Goal: Obtain resource: Obtain resource

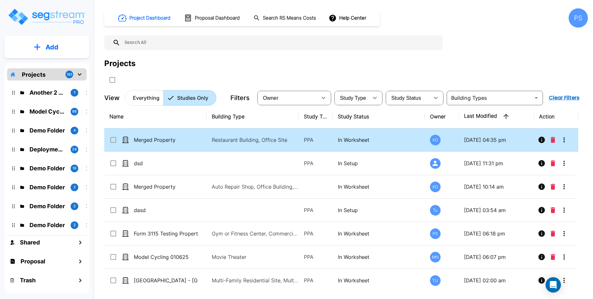
click at [515, 138] on p "09/25/2025 - 04:35 pm" at bounding box center [496, 140] width 65 height 8
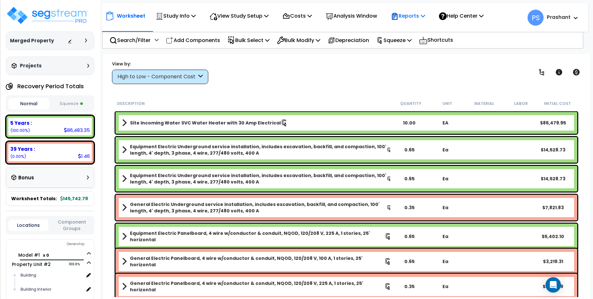
click at [398, 14] on icon at bounding box center [394, 16] width 5 height 7
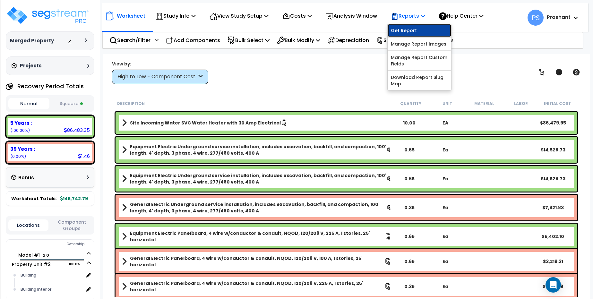
click at [416, 32] on link "Get Report" at bounding box center [420, 30] width 64 height 13
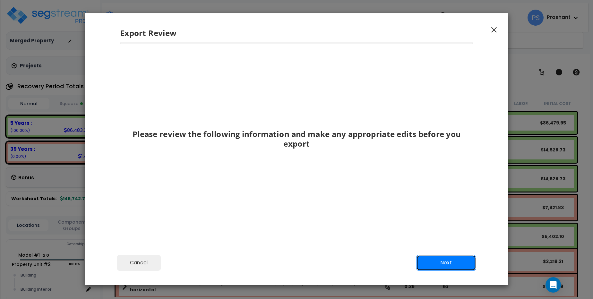
click at [426, 261] on button "Next" at bounding box center [447, 263] width 60 height 16
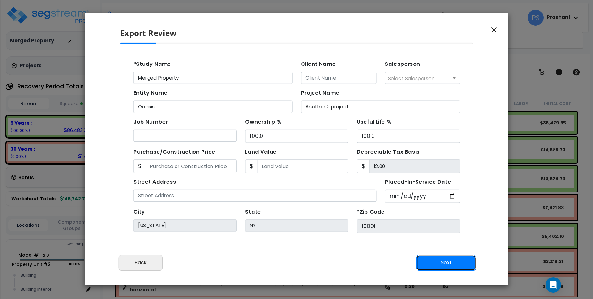
click at [426, 261] on button "Next" at bounding box center [447, 263] width 60 height 16
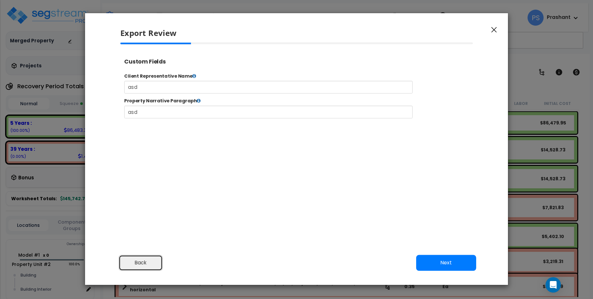
click at [149, 260] on button "Back" at bounding box center [141, 263] width 44 height 16
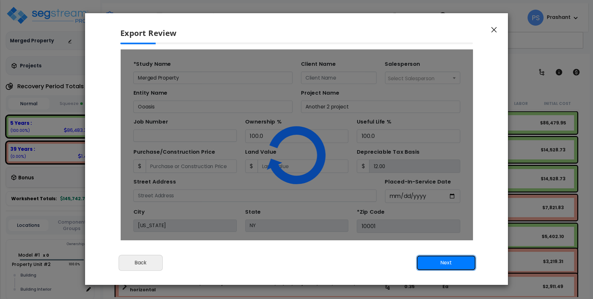
click at [434, 256] on button "Next" at bounding box center [447, 263] width 60 height 16
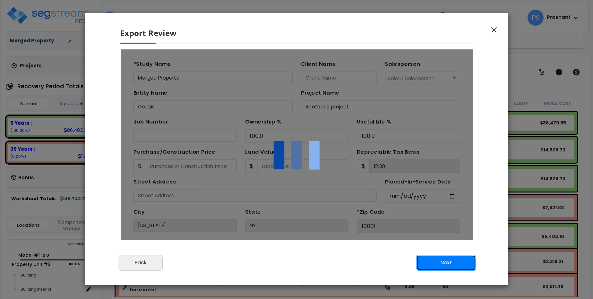
click at [433, 261] on button "Next" at bounding box center [447, 263] width 60 height 16
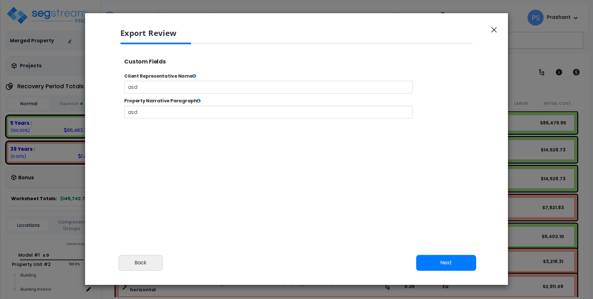
scroll to position [266, 16]
click at [124, 275] on div "Cancel Back Next Export Edit Images" at bounding box center [296, 267] width 423 height 35
drag, startPoint x: 136, startPoint y: 269, endPoint x: 165, endPoint y: 168, distance: 104.5
click at [136, 269] on button "Back" at bounding box center [141, 263] width 44 height 16
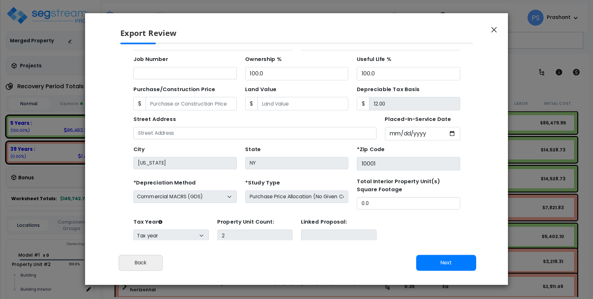
click at [441, 254] on div "Cancel Back Next Export Edit Images" at bounding box center [296, 267] width 423 height 35
click at [442, 261] on button "Next" at bounding box center [447, 263] width 60 height 16
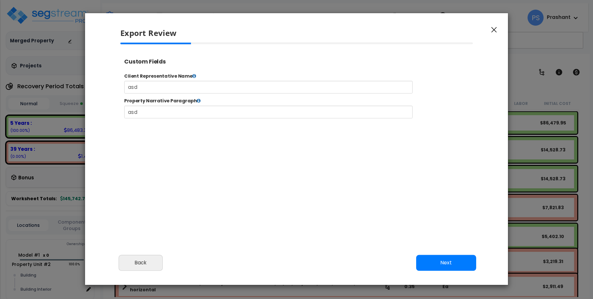
scroll to position [266, 16]
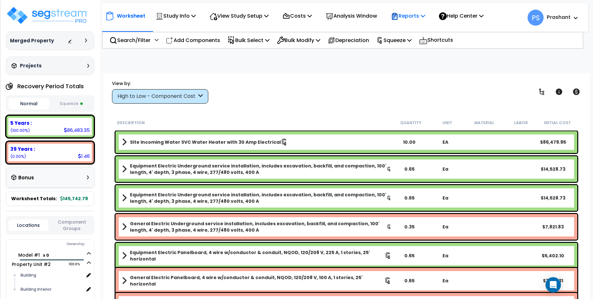
click at [418, 20] on p "Reports" at bounding box center [408, 16] width 34 height 9
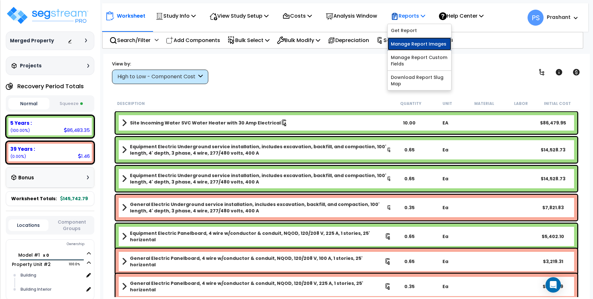
click at [429, 38] on link "Manage Report Images" at bounding box center [420, 44] width 64 height 13
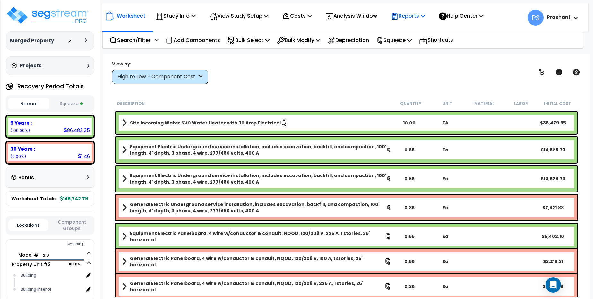
click at [419, 17] on p "Reports" at bounding box center [408, 16] width 34 height 9
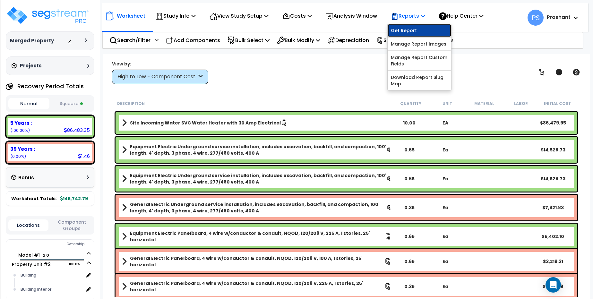
click at [427, 33] on link "Get Report" at bounding box center [420, 30] width 64 height 13
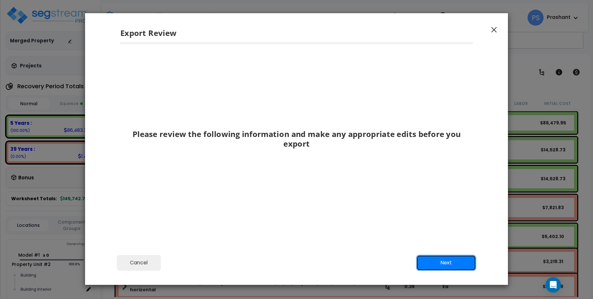
click at [450, 259] on button "Next" at bounding box center [447, 263] width 60 height 16
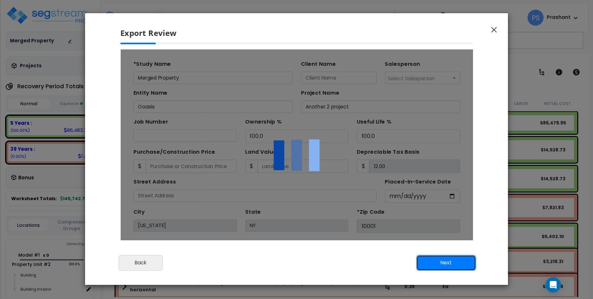
click at [450, 259] on button "Next" at bounding box center [447, 263] width 60 height 16
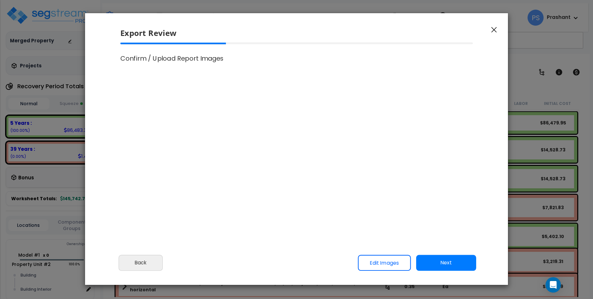
click at [168, 252] on div "Cancel Back Next Export Edit Images" at bounding box center [296, 267] width 423 height 35
click at [153, 261] on button "Back" at bounding box center [141, 263] width 44 height 16
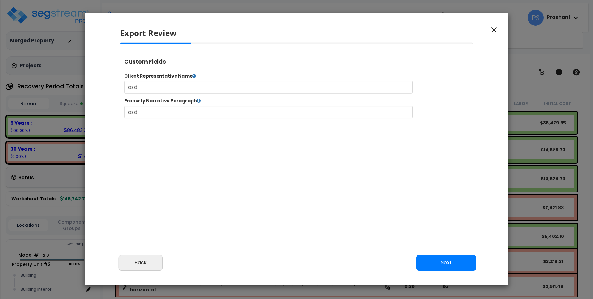
scroll to position [266, 16]
click at [434, 270] on button "Next" at bounding box center [447, 263] width 60 height 16
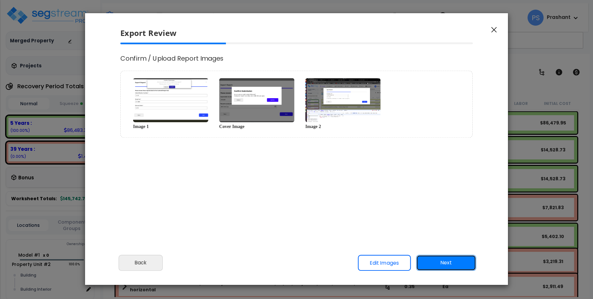
scroll to position [0, 0]
click at [131, 274] on div "Cancel Back Next Export Edit Images" at bounding box center [296, 267] width 423 height 35
click at [490, 24] on div "Export Review" at bounding box center [296, 28] width 423 height 30
click at [496, 30] on icon "button" at bounding box center [494, 30] width 5 height 6
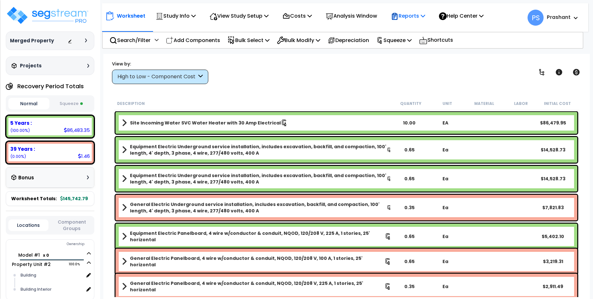
click at [416, 20] on p "Reports" at bounding box center [408, 16] width 34 height 9
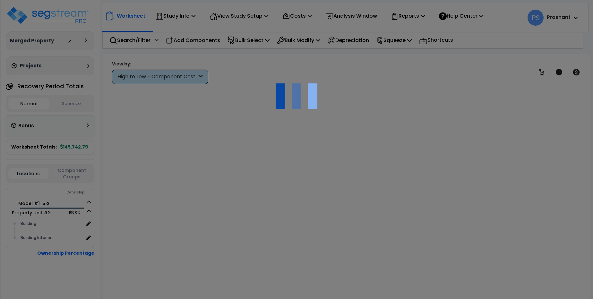
click at [416, 20] on p "Reports" at bounding box center [408, 16] width 34 height 9
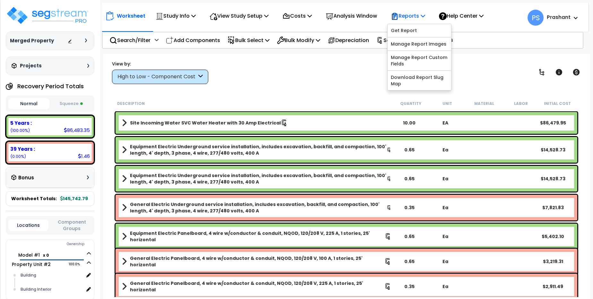
click at [411, 17] on p "Reports" at bounding box center [408, 16] width 34 height 9
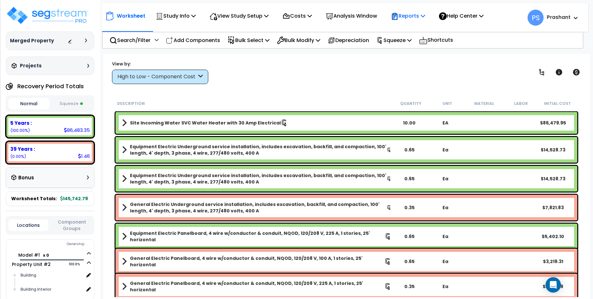
click at [411, 17] on p "Reports" at bounding box center [408, 16] width 34 height 9
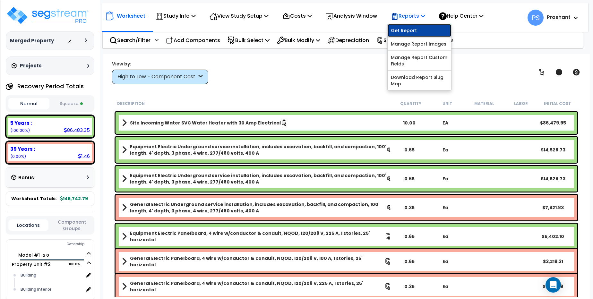
click at [417, 25] on link "Get Report" at bounding box center [420, 30] width 64 height 13
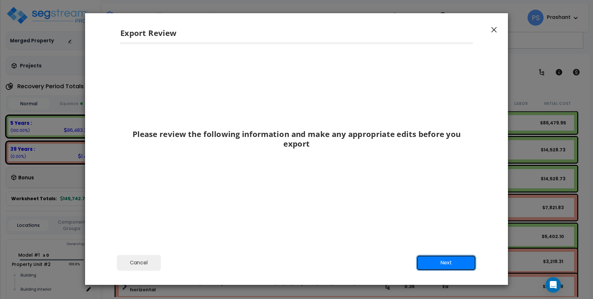
click at [454, 263] on button "Next" at bounding box center [447, 263] width 60 height 16
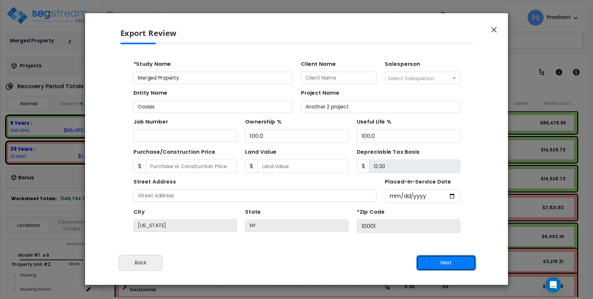
click at [454, 263] on button "Next" at bounding box center [447, 263] width 60 height 16
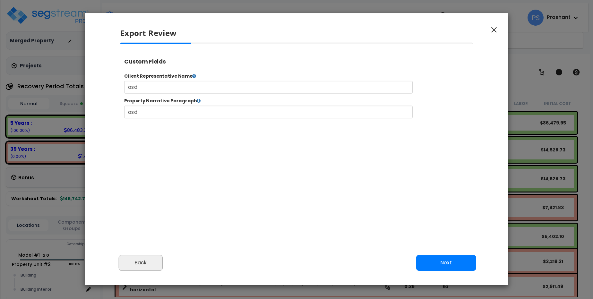
scroll to position [266, 16]
click at [158, 260] on button "Back" at bounding box center [141, 263] width 44 height 16
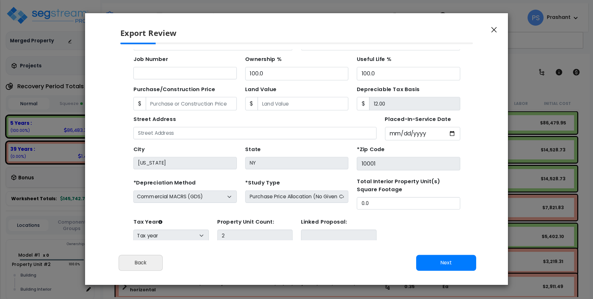
click at [499, 30] on div "Export Review" at bounding box center [296, 28] width 423 height 30
click at [497, 29] on button "button" at bounding box center [495, 30] width 10 height 8
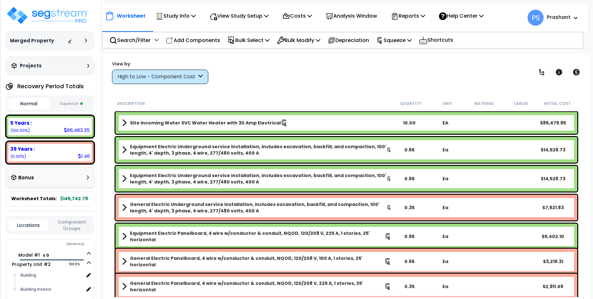
scroll to position [0, 0]
click at [423, 15] on p "Reports" at bounding box center [408, 16] width 34 height 9
click at [415, 19] on p "Reports" at bounding box center [408, 16] width 34 height 9
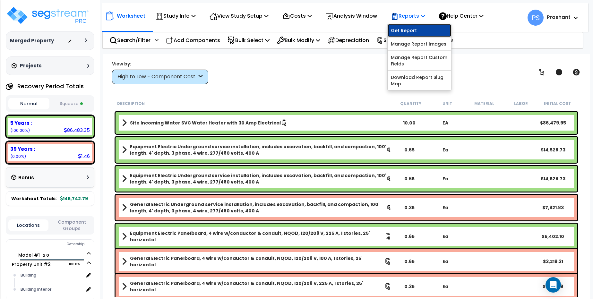
click at [426, 32] on link "Get Report" at bounding box center [420, 30] width 64 height 13
click at [407, 33] on link "Get Report" at bounding box center [420, 30] width 64 height 13
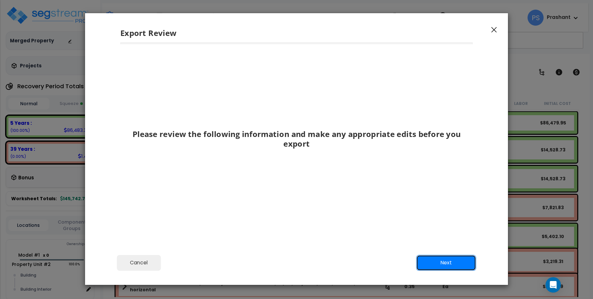
click at [440, 257] on button "Next" at bounding box center [447, 263] width 60 height 16
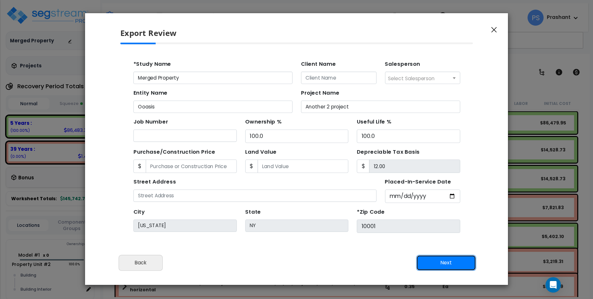
click at [440, 257] on button "Next" at bounding box center [447, 263] width 60 height 16
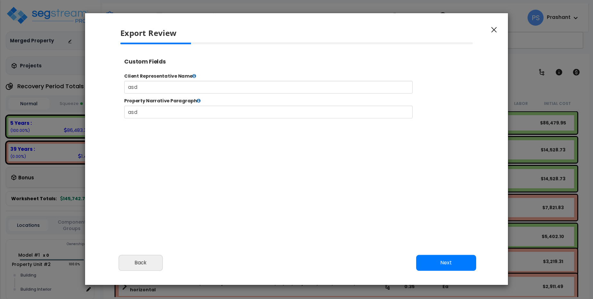
scroll to position [266, 16]
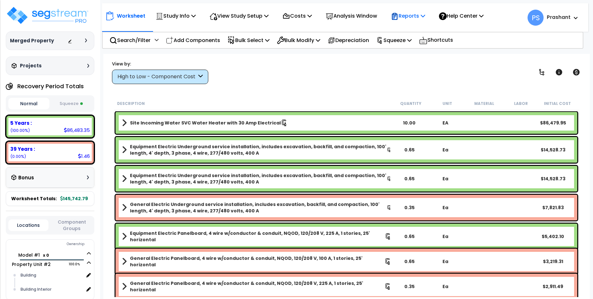
click at [411, 17] on p "Reports" at bounding box center [408, 16] width 34 height 9
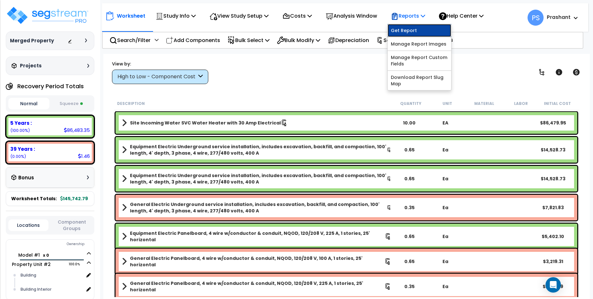
click at [415, 33] on link "Get Report" at bounding box center [420, 30] width 64 height 13
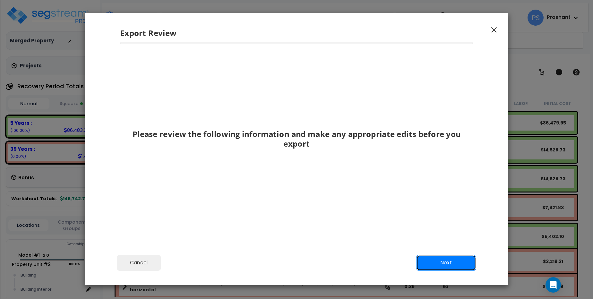
click at [429, 263] on button "Next" at bounding box center [447, 263] width 60 height 16
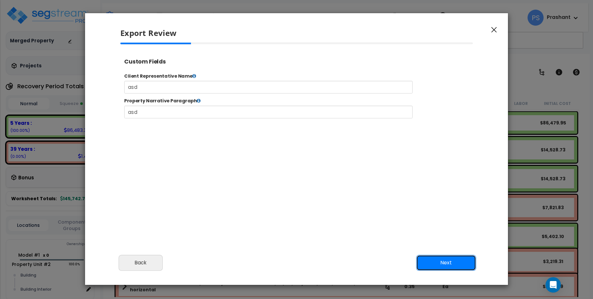
click at [429, 263] on button "Next" at bounding box center [447, 263] width 60 height 16
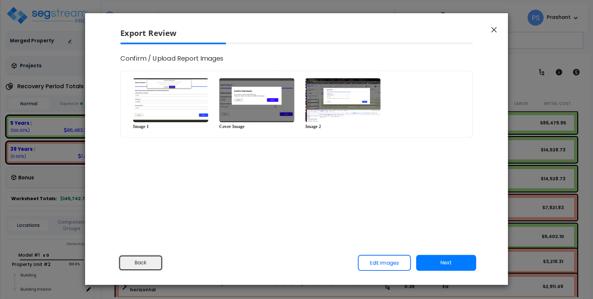
click at [145, 257] on button "Back" at bounding box center [141, 263] width 44 height 16
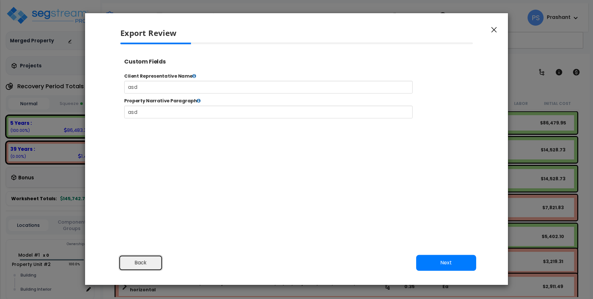
click at [145, 257] on button "Back" at bounding box center [141, 263] width 44 height 16
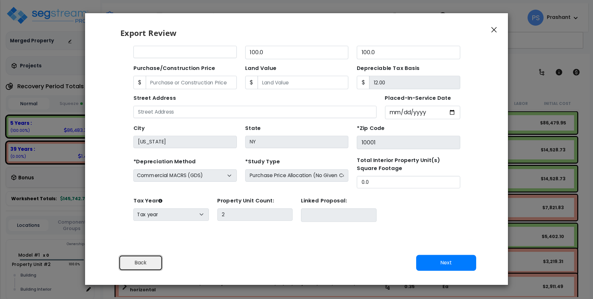
scroll to position [0, 0]
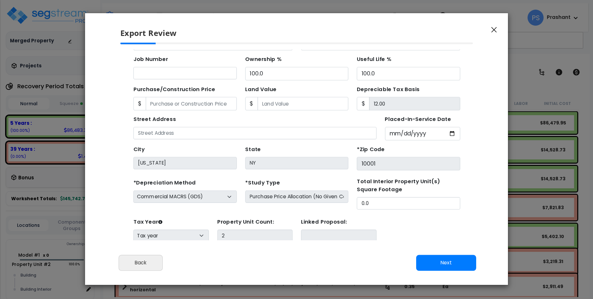
click at [496, 29] on icon "button" at bounding box center [494, 30] width 5 height 6
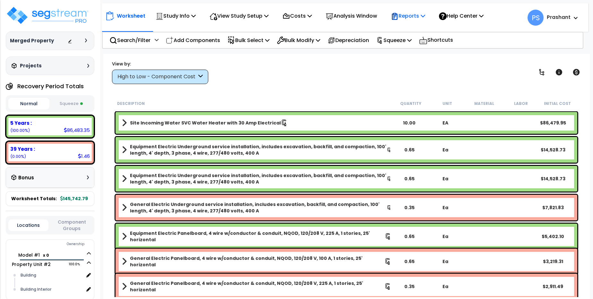
click at [398, 18] on icon at bounding box center [394, 16] width 5 height 7
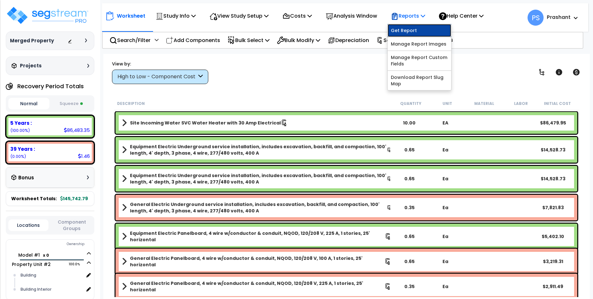
click at [410, 33] on link "Get Report" at bounding box center [420, 30] width 64 height 13
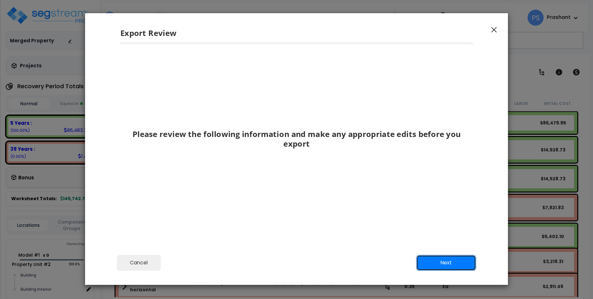
click at [428, 255] on button "Next" at bounding box center [447, 263] width 60 height 16
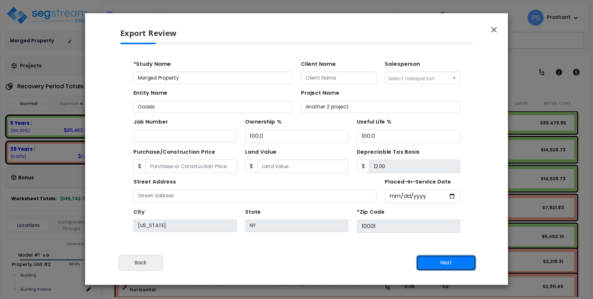
click at [428, 255] on button "Next" at bounding box center [447, 263] width 60 height 16
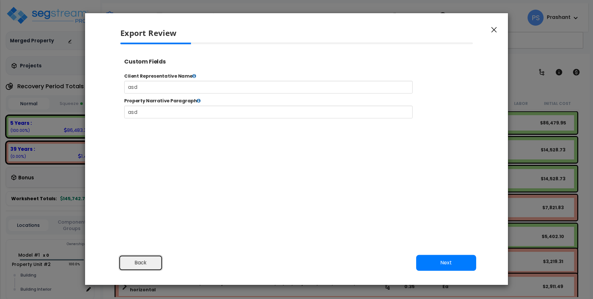
scroll to position [214, 0]
click at [162, 258] on button "Back" at bounding box center [141, 263] width 44 height 16
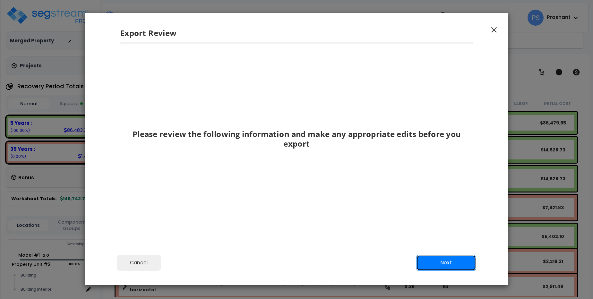
click at [454, 270] on button "Next" at bounding box center [447, 263] width 60 height 16
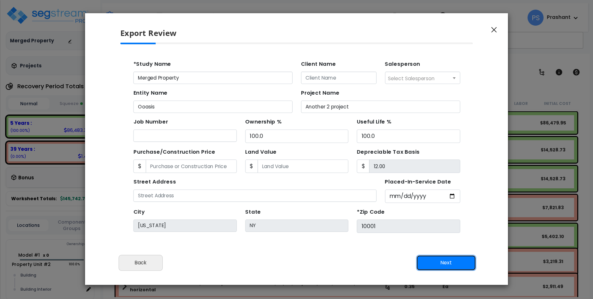
click at [454, 270] on button "Next" at bounding box center [447, 263] width 60 height 16
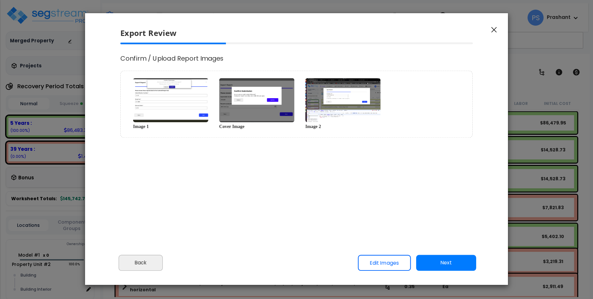
drag, startPoint x: 147, startPoint y: 254, endPoint x: 149, endPoint y: 260, distance: 5.6
click at [149, 260] on div "Cancel Back Next Export Edit Images" at bounding box center [296, 267] width 423 height 35
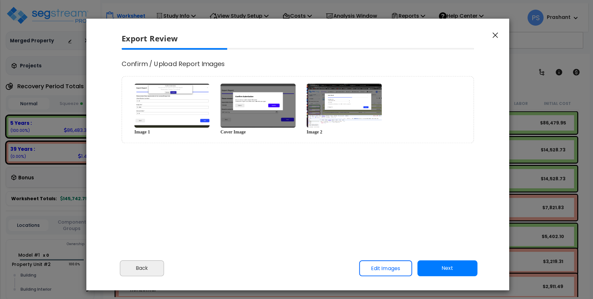
click at [149, 260] on div "Cancel Back Next Export Edit Images" at bounding box center [297, 273] width 423 height 35
drag, startPoint x: 149, startPoint y: 260, endPoint x: 150, endPoint y: 268, distance: 8.5
click at [150, 268] on div "Cancel Back Next Export Edit Images" at bounding box center [297, 273] width 423 height 35
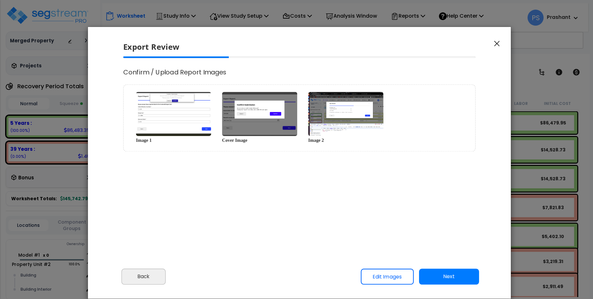
click at [150, 268] on div "Cancel Back Next Export Edit Images" at bounding box center [299, 281] width 423 height 35
click at [154, 273] on button "Back" at bounding box center [144, 277] width 44 height 16
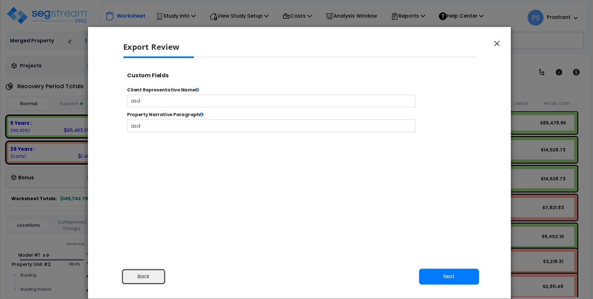
click at [154, 273] on button "Back" at bounding box center [144, 277] width 44 height 16
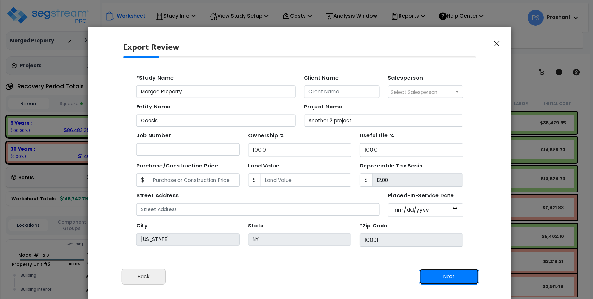
click at [426, 275] on button "Next" at bounding box center [449, 277] width 60 height 16
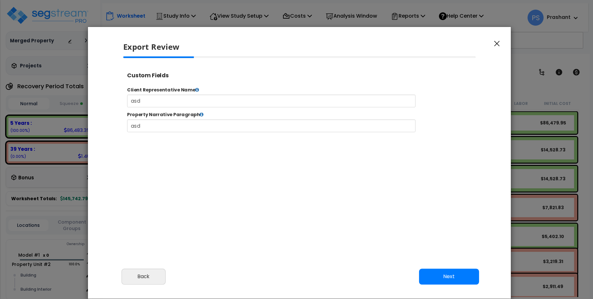
scroll to position [266, 16]
click at [490, 42] on div "Export Review" at bounding box center [299, 42] width 423 height 30
click at [498, 41] on icon "button" at bounding box center [497, 44] width 5 height 6
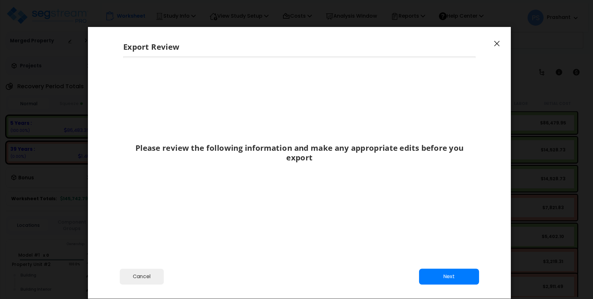
click at [498, 42] on icon "button" at bounding box center [497, 44] width 5 height 6
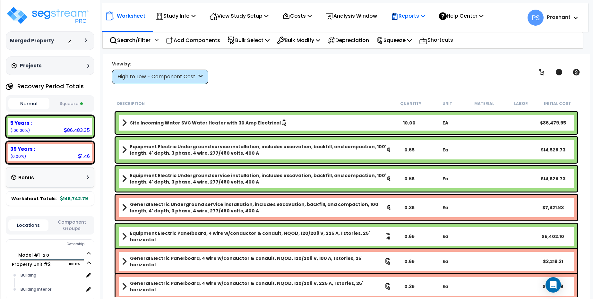
click at [424, 21] on div "Reports" at bounding box center [408, 15] width 34 height 15
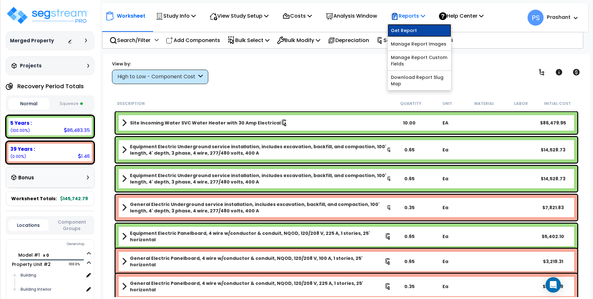
click at [426, 31] on link "Get Report" at bounding box center [420, 30] width 64 height 13
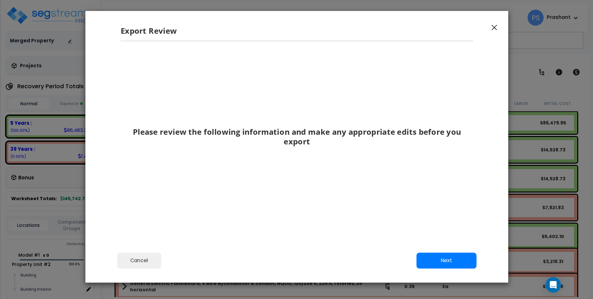
drag, startPoint x: 443, startPoint y: 275, endPoint x: 445, endPoint y: 264, distance: 10.5
click at [445, 264] on div "Cancel Back Next Export Edit Images" at bounding box center [296, 265] width 423 height 35
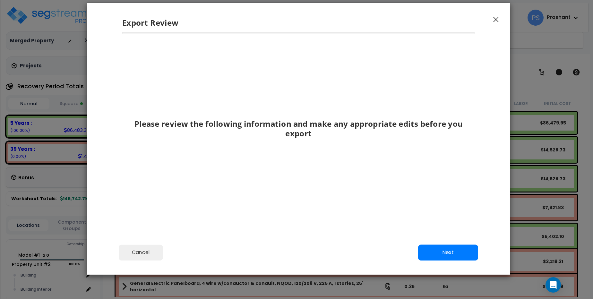
click at [445, 264] on div "Cancel Back Next Export Edit Images" at bounding box center [298, 257] width 423 height 35
click at [446, 250] on button "Next" at bounding box center [448, 253] width 60 height 16
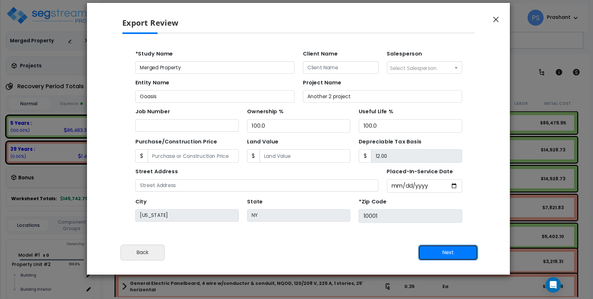
click at [446, 250] on button "Next" at bounding box center [448, 253] width 60 height 16
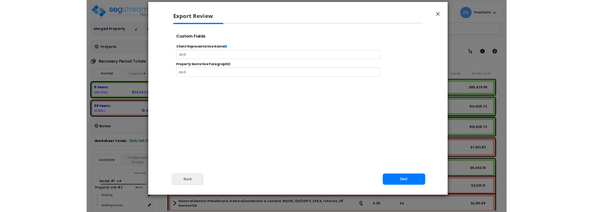
scroll to position [266, 16]
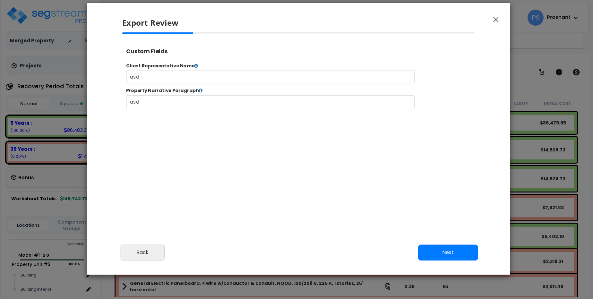
click at [492, 21] on button "button" at bounding box center [497, 19] width 10 height 8
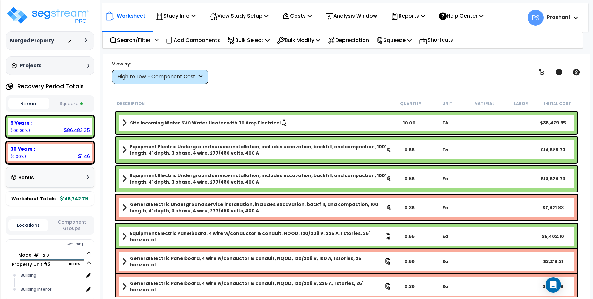
click at [413, 24] on div "Worksheet Study Info Study Setup Add Property Unit Template study Clone study PS" at bounding box center [345, 14] width 487 height 22
click at [415, 13] on p "Reports" at bounding box center [408, 16] width 34 height 9
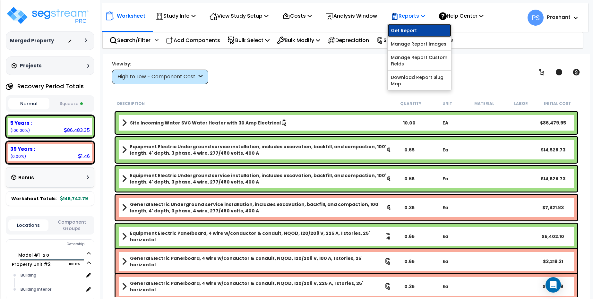
click at [420, 26] on link "Get Report" at bounding box center [420, 30] width 64 height 13
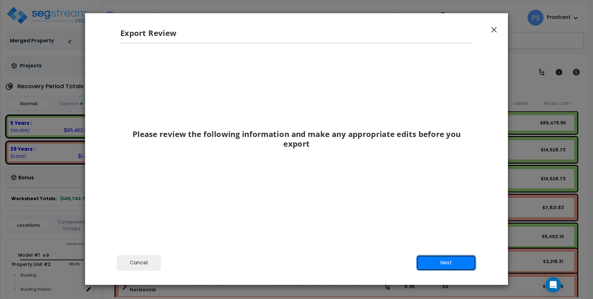
click at [450, 257] on button "Next" at bounding box center [447, 263] width 60 height 16
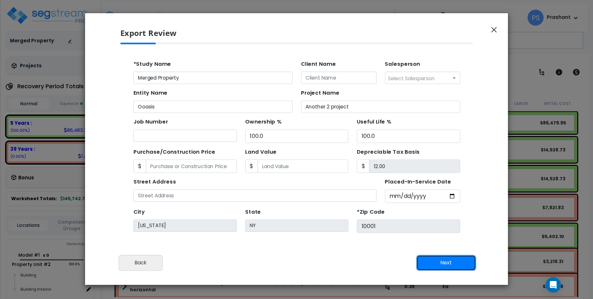
click at [450, 257] on button "Next" at bounding box center [447, 263] width 60 height 16
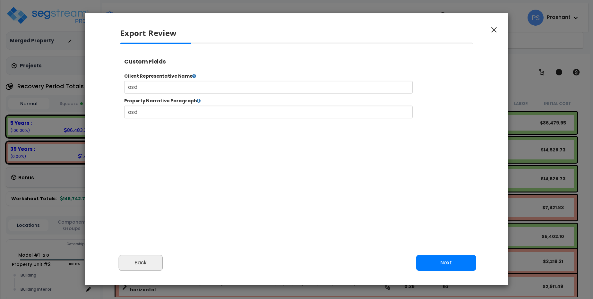
scroll to position [266, 16]
click at [142, 264] on button "Back" at bounding box center [141, 263] width 44 height 16
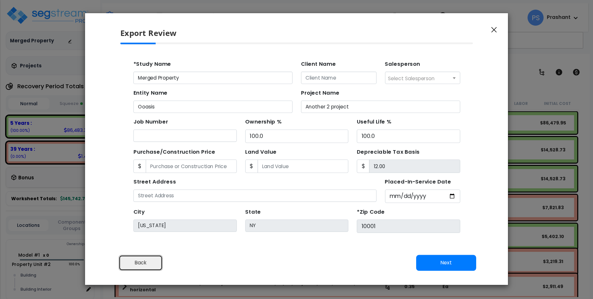
scroll to position [57, 0]
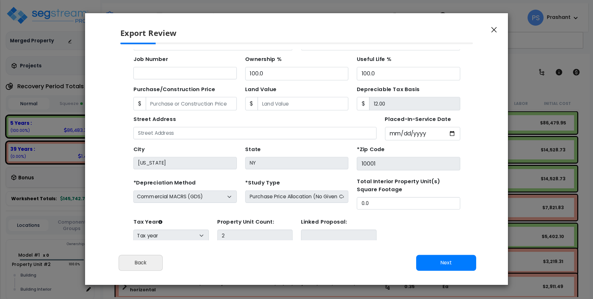
click at [203, 185] on div "Commercial MACRS (GDS) Residential Rental MACRS (GDS) Commercial MACRS (ADS) Co…" at bounding box center [179, 183] width 94 height 11
click at [263, 182] on input "Purchase Price Allocation (No Given Costs)" at bounding box center [281, 183] width 94 height 11
click at [300, 181] on input "Purchase Price Allocation (No Given Costs)" at bounding box center [281, 183] width 94 height 11
click at [278, 156] on input "NY" at bounding box center [281, 152] width 94 height 11
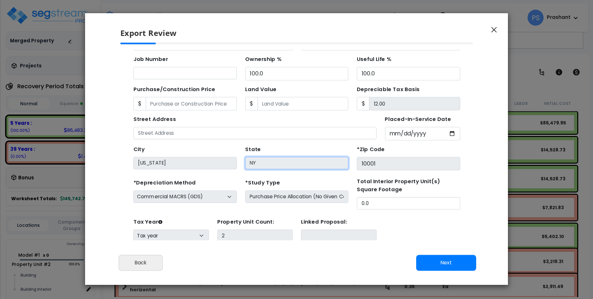
scroll to position [19, 0]
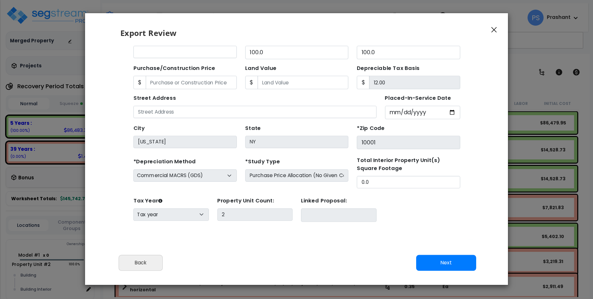
click at [430, 258] on button "Next" at bounding box center [447, 263] width 60 height 16
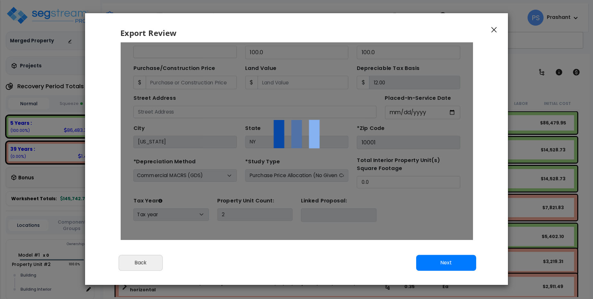
scroll to position [0, 0]
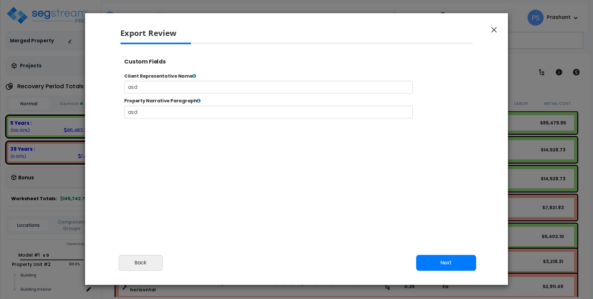
click at [492, 29] on icon "button" at bounding box center [494, 30] width 5 height 6
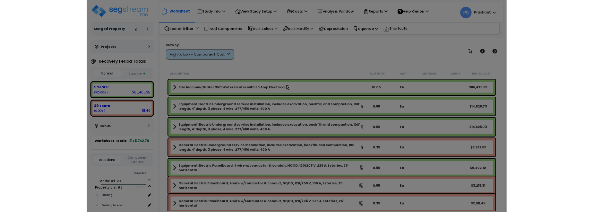
scroll to position [266, 16]
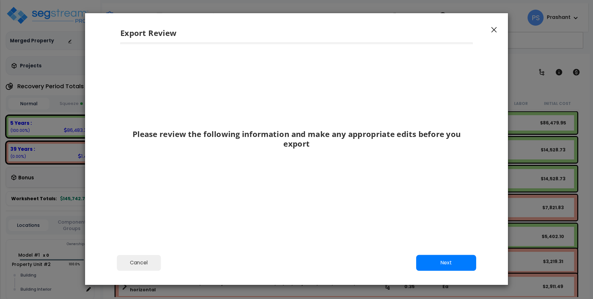
click at [490, 34] on div "Export Review" at bounding box center [296, 28] width 423 height 30
click at [490, 33] on div "Export Review" at bounding box center [296, 28] width 423 height 30
click at [493, 31] on icon "button" at bounding box center [494, 29] width 5 height 5
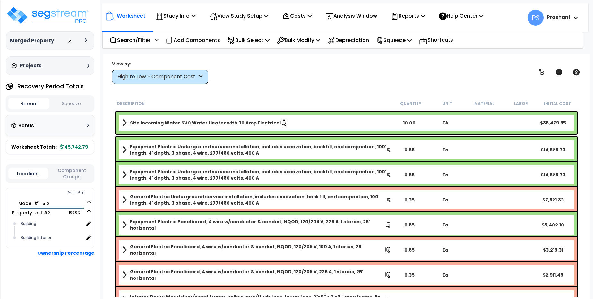
click at [406, 18] on p "Reports" at bounding box center [408, 16] width 34 height 9
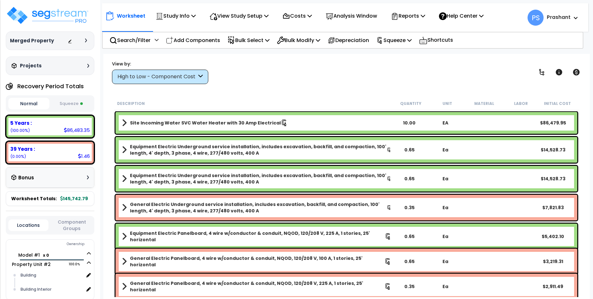
click at [406, 18] on p "Reports" at bounding box center [408, 16] width 34 height 9
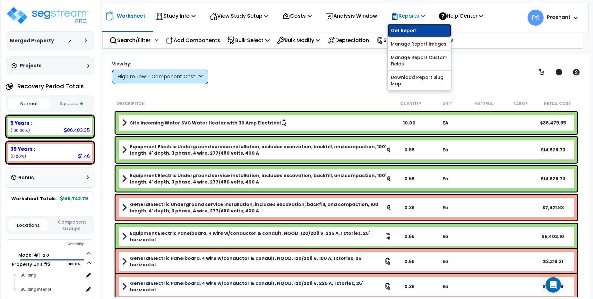
click at [417, 31] on link "Get Report" at bounding box center [420, 30] width 64 height 13
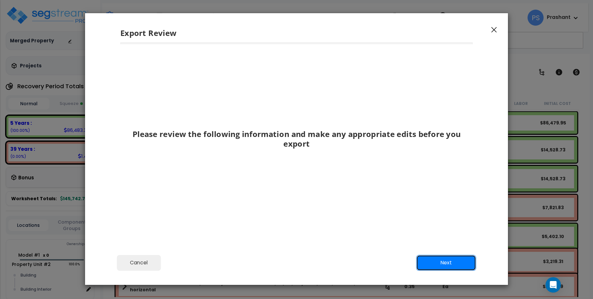
click at [439, 264] on button "Next" at bounding box center [447, 263] width 60 height 16
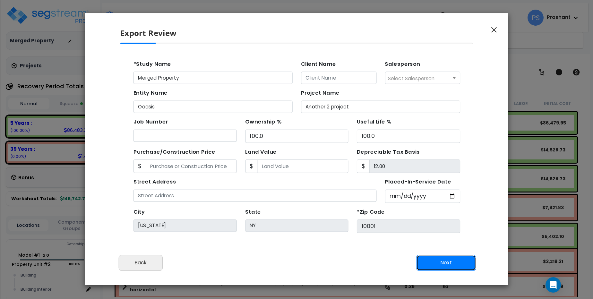
click at [439, 264] on button "Next" at bounding box center [447, 263] width 60 height 16
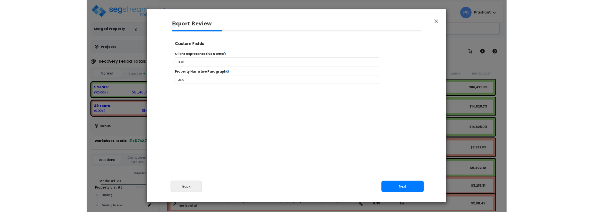
scroll to position [266, 16]
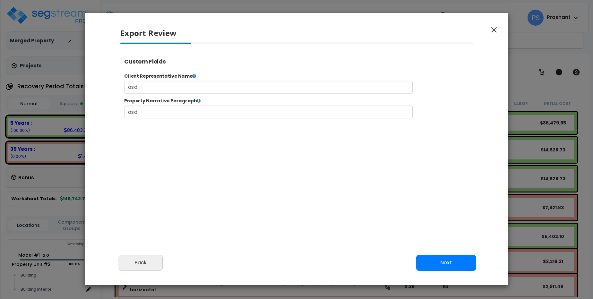
click at [490, 31] on button "button" at bounding box center [495, 30] width 10 height 8
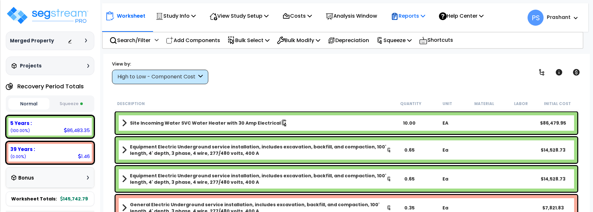
click at [398, 19] on icon at bounding box center [394, 16] width 5 height 7
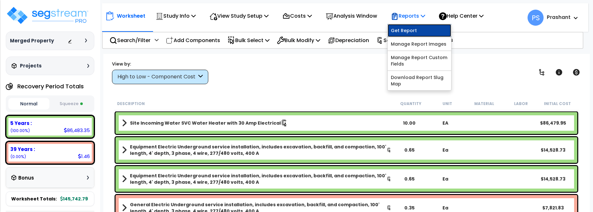
click at [408, 29] on link "Get Report" at bounding box center [420, 30] width 64 height 13
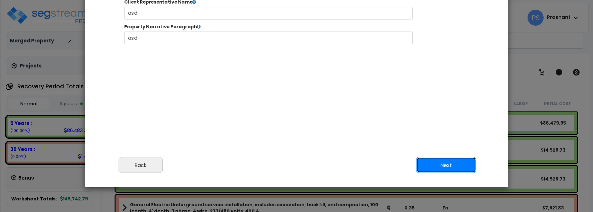
scroll to position [0, 0]
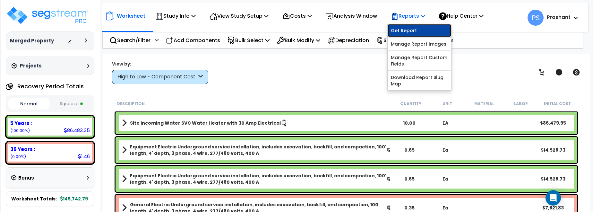
click at [403, 29] on link "Get Report" at bounding box center [420, 30] width 64 height 13
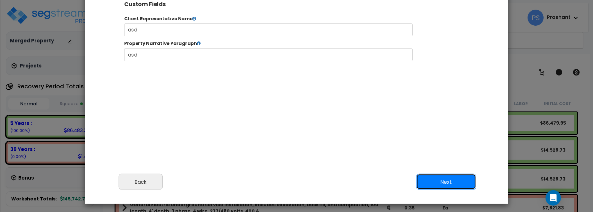
click at [440, 186] on button "Next" at bounding box center [447, 182] width 60 height 16
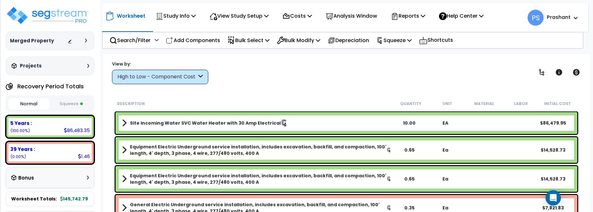
click at [397, 28] on nav "Worksheet Study Info Study Setup Add Property Unit Template study Clone study" at bounding box center [345, 17] width 487 height 29
click at [409, 14] on p "Reports" at bounding box center [408, 16] width 34 height 9
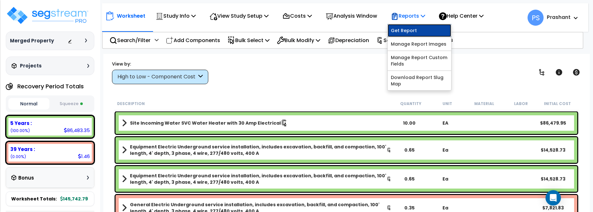
click at [417, 32] on link "Get Report" at bounding box center [420, 30] width 64 height 13
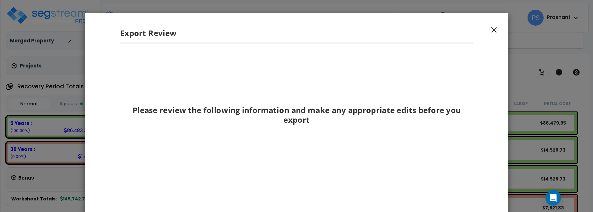
scroll to position [100, 0]
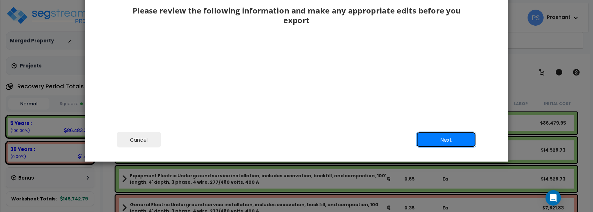
click at [431, 144] on button "Next" at bounding box center [447, 140] width 60 height 16
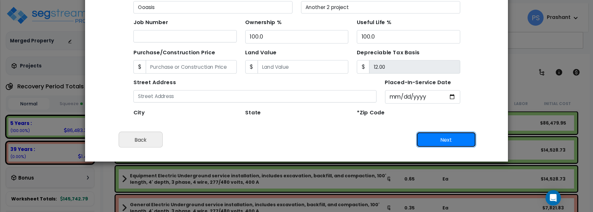
click at [431, 144] on button "Next" at bounding box center [447, 140] width 60 height 16
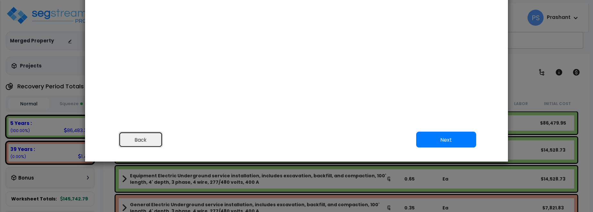
click at [147, 143] on button "Back" at bounding box center [141, 140] width 44 height 16
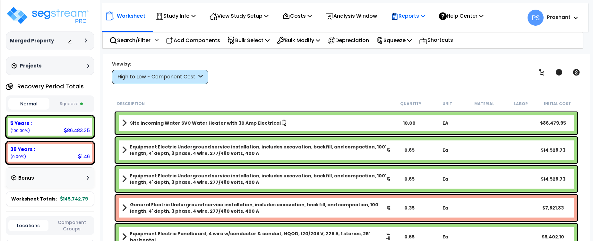
click at [410, 18] on p "Reports" at bounding box center [408, 16] width 34 height 9
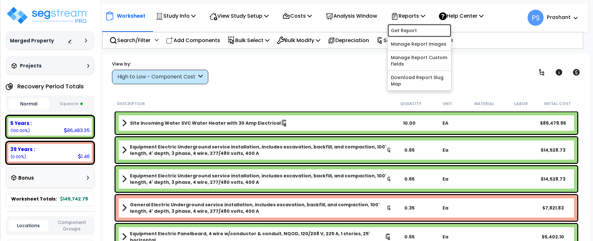
click at [417, 30] on link "Get Report" at bounding box center [420, 30] width 64 height 13
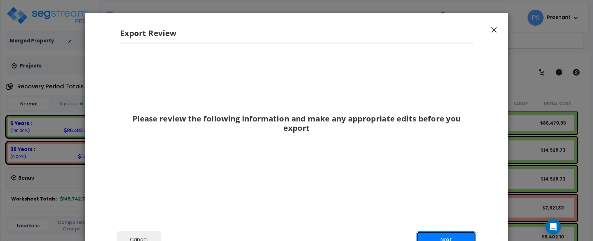
click at [441, 236] on button "Next" at bounding box center [447, 239] width 60 height 16
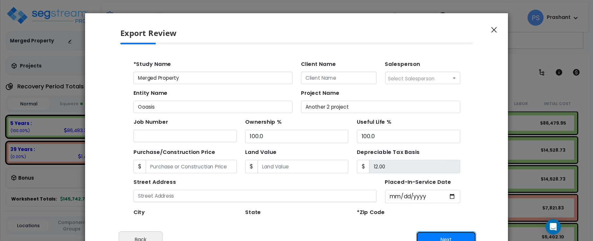
click at [441, 236] on button "Next" at bounding box center [447, 239] width 60 height 16
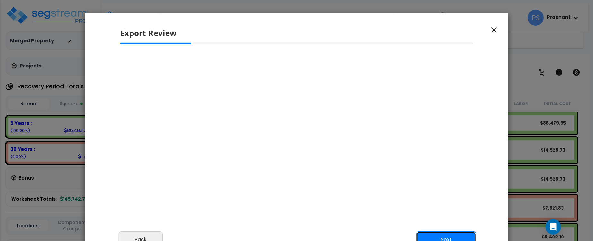
click at [441, 236] on button "Next" at bounding box center [447, 239] width 60 height 16
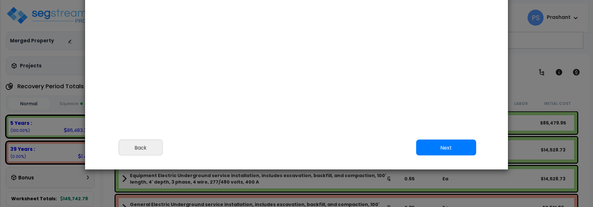
scroll to position [104, 0]
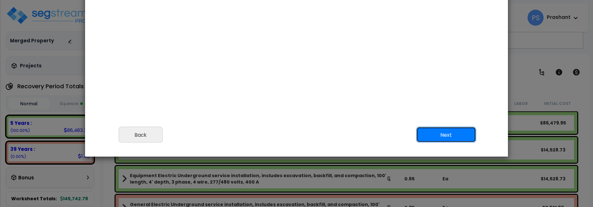
click at [440, 136] on button "Next" at bounding box center [447, 135] width 60 height 16
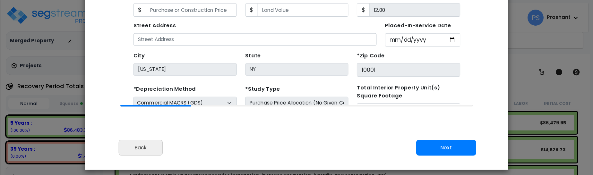
scroll to position [57, 0]
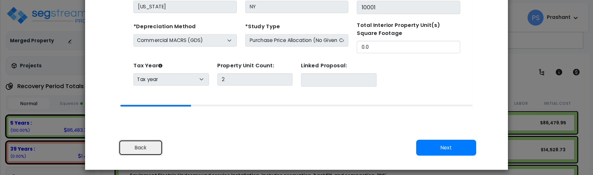
click at [158, 150] on button "Back" at bounding box center [141, 148] width 44 height 16
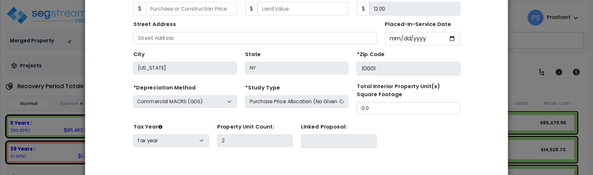
scroll to position [136, 0]
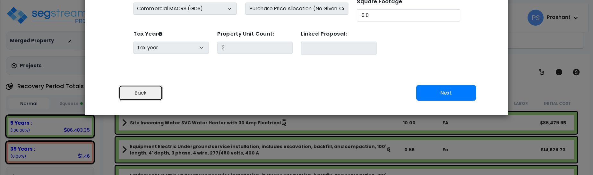
click at [145, 91] on button "Back" at bounding box center [141, 93] width 44 height 16
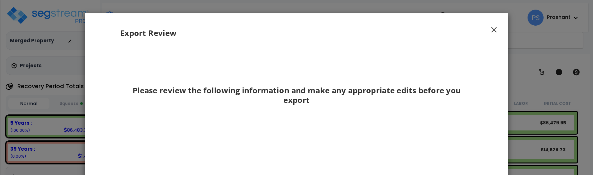
scroll to position [59, 0]
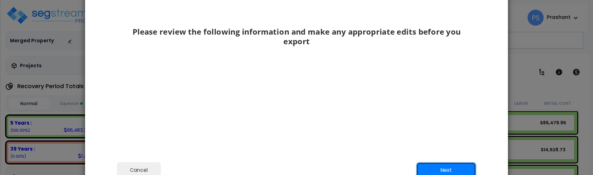
click at [447, 165] on button "Next" at bounding box center [447, 170] width 60 height 16
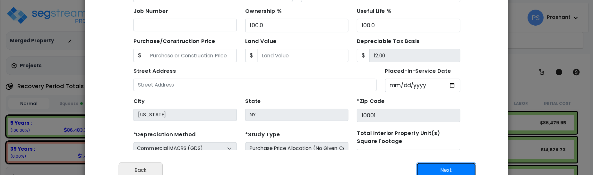
click at [447, 165] on button "Next" at bounding box center [447, 170] width 60 height 16
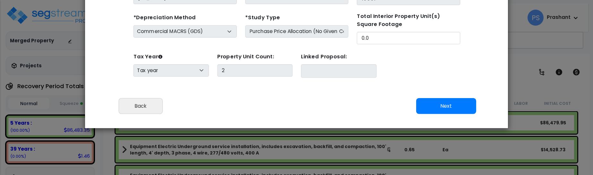
scroll to position [136, 0]
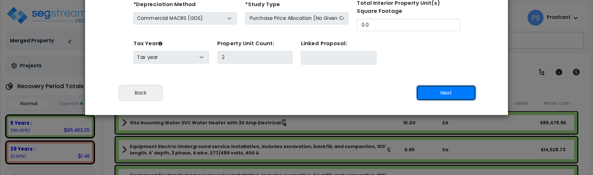
click at [458, 92] on button "Next" at bounding box center [447, 93] width 60 height 16
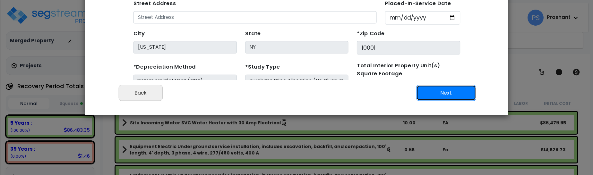
click at [430, 96] on button "Next" at bounding box center [447, 93] width 60 height 16
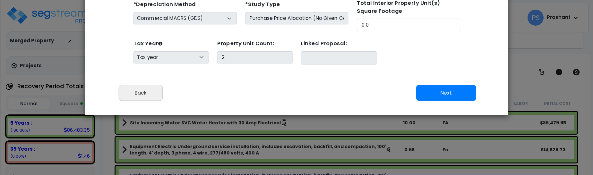
scroll to position [170, 0]
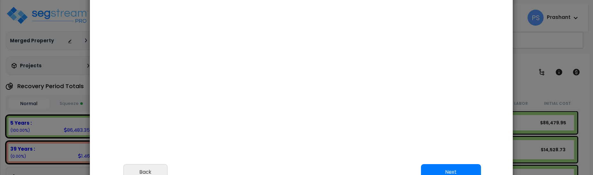
drag, startPoint x: 241, startPoint y: 105, endPoint x: 246, endPoint y: 184, distance: 79.5
click at [246, 175] on html "We are Building your Study. So please grab a coffee and let us do the heavy lif…" at bounding box center [296, 87] width 593 height 175
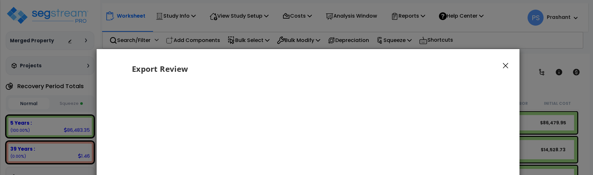
scroll to position [1089, 0]
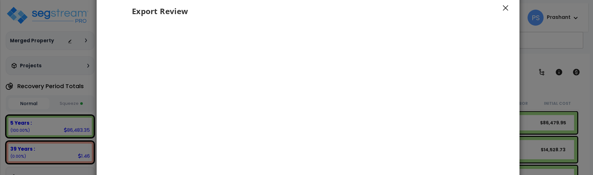
drag, startPoint x: 375, startPoint y: 103, endPoint x: 382, endPoint y: 205, distance: 101.4
click at [382, 175] on html "We are Building your Study. So please grab a coffee and let us do the heavy lif…" at bounding box center [296, 87] width 593 height 175
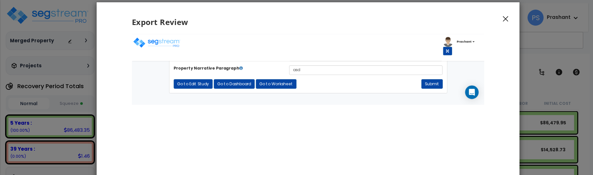
scroll to position [1193, 0]
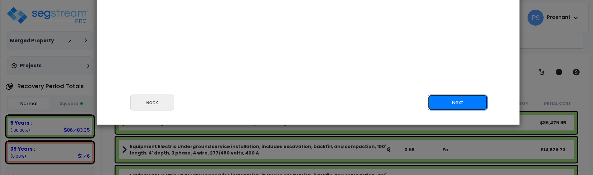
click at [442, 108] on button "Next" at bounding box center [458, 103] width 60 height 16
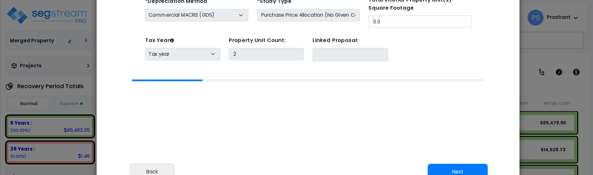
scroll to position [170, 0]
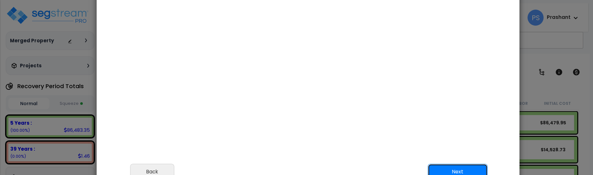
click at [445, 169] on button "Next" at bounding box center [458, 172] width 60 height 16
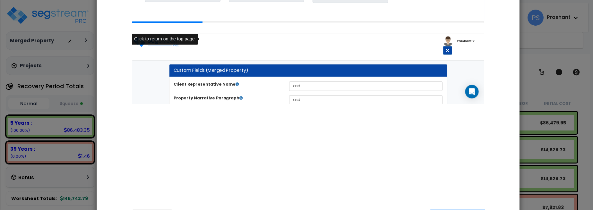
scroll to position [1158, 0]
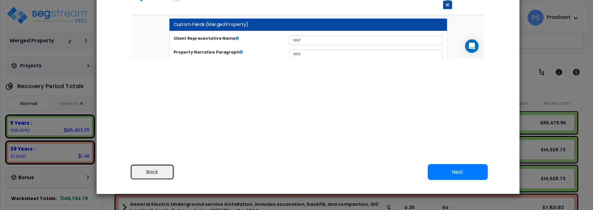
click at [166, 170] on button "Back" at bounding box center [152, 172] width 44 height 16
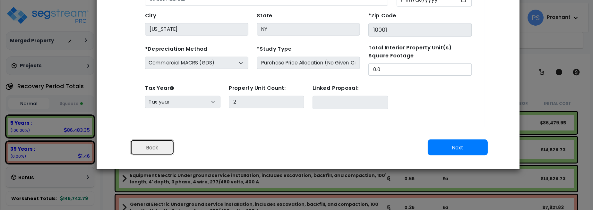
click at [162, 152] on button "Back" at bounding box center [152, 148] width 44 height 16
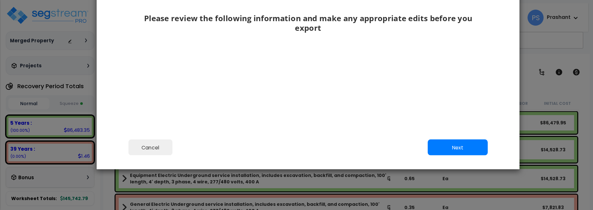
scroll to position [0, 0]
click at [453, 154] on button "Next" at bounding box center [458, 148] width 60 height 16
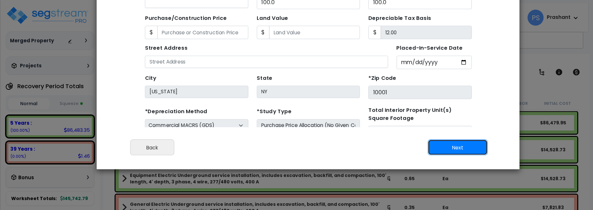
click at [452, 152] on button "Next" at bounding box center [458, 148] width 60 height 16
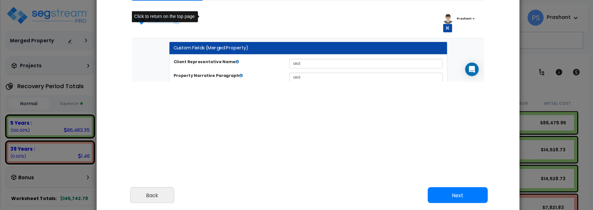
scroll to position [1112, 0]
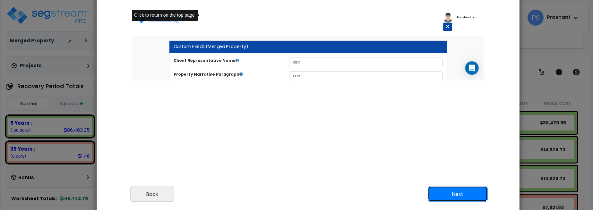
click at [447, 188] on button "Next" at bounding box center [458, 194] width 60 height 16
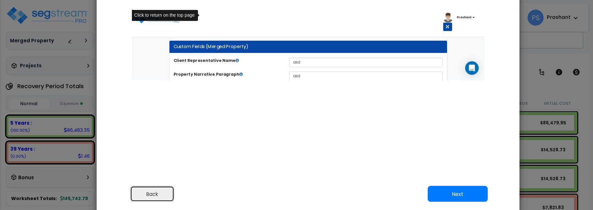
click at [156, 189] on button "Back" at bounding box center [152, 194] width 44 height 16
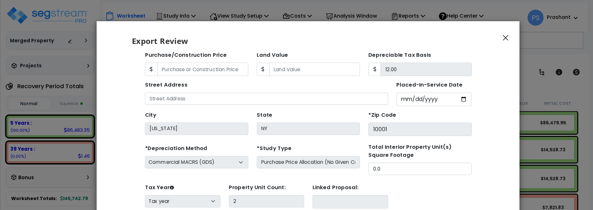
scroll to position [1158, 0]
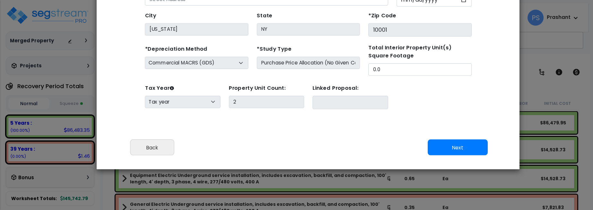
click at [436, 156] on div "Cancel Back Next Export Edit Images" at bounding box center [308, 152] width 423 height 35
click at [447, 151] on button "Next" at bounding box center [458, 148] width 60 height 16
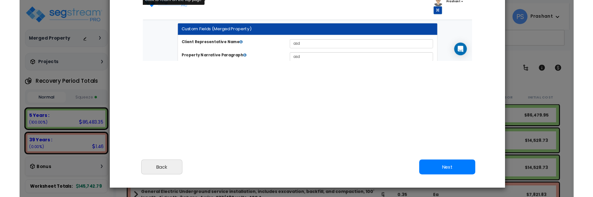
scroll to position [1126, 0]
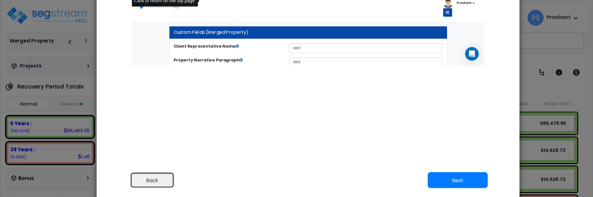
click at [170, 180] on button "Back" at bounding box center [152, 180] width 44 height 16
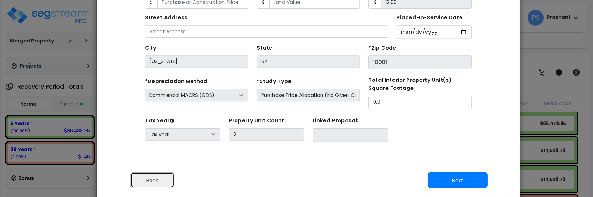
scroll to position [57, 0]
click at [170, 180] on button "Back" at bounding box center [152, 180] width 44 height 16
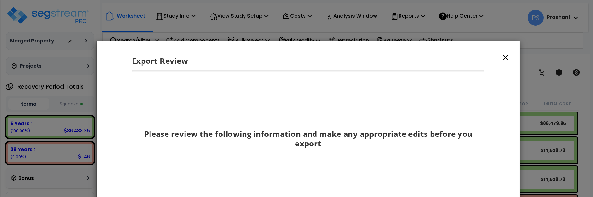
scroll to position [1021, 0]
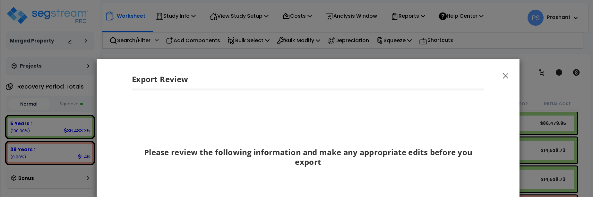
click at [503, 77] on button "button" at bounding box center [506, 76] width 10 height 8
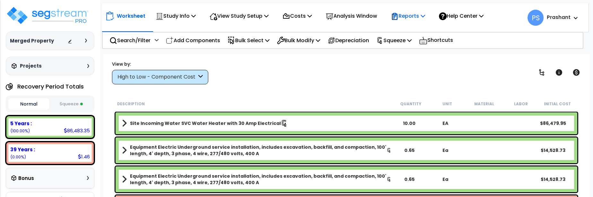
click at [417, 11] on div "Reports" at bounding box center [408, 15] width 34 height 15
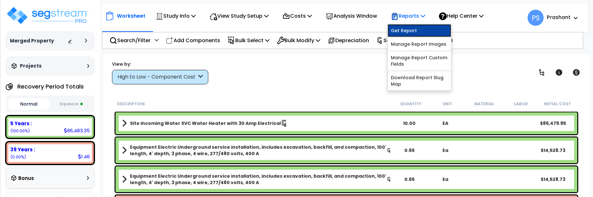
click at [417, 32] on link "Get Report" at bounding box center [420, 30] width 64 height 13
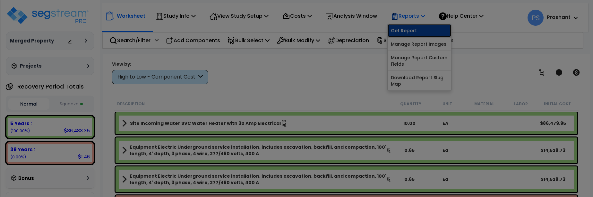
scroll to position [0, 0]
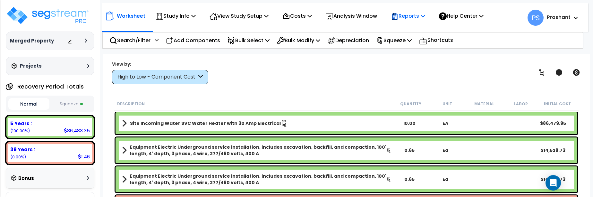
click at [417, 21] on div "Reports" at bounding box center [408, 15] width 34 height 15
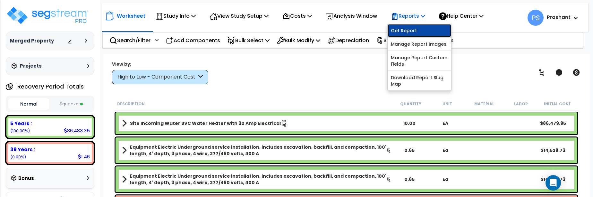
click at [421, 29] on link "Get Report" at bounding box center [420, 30] width 64 height 13
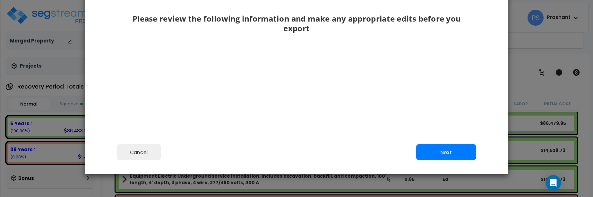
scroll to position [97, 0]
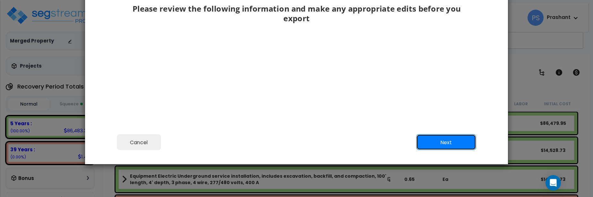
click at [426, 139] on button "Next" at bounding box center [447, 142] width 60 height 16
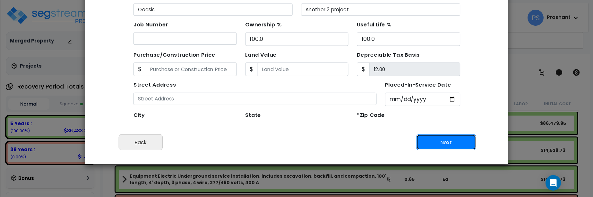
click at [449, 147] on button "Next" at bounding box center [447, 142] width 60 height 16
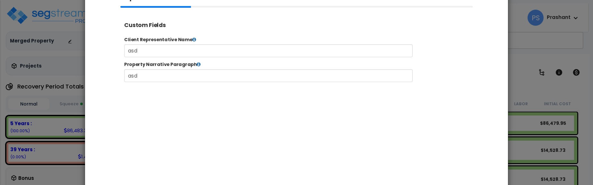
scroll to position [0, 0]
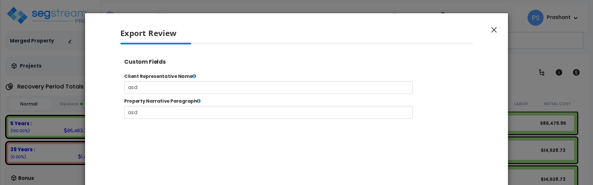
click at [496, 30] on icon "button" at bounding box center [494, 30] width 5 height 6
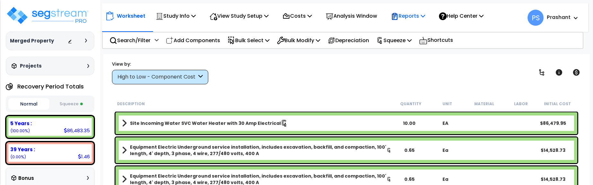
click at [426, 12] on p "Reports" at bounding box center [408, 16] width 34 height 9
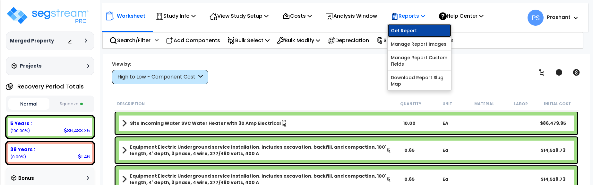
click at [426, 32] on link "Get Report" at bounding box center [420, 30] width 64 height 13
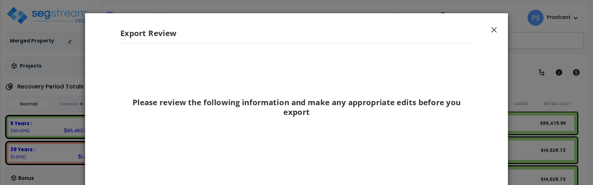
scroll to position [127, 0]
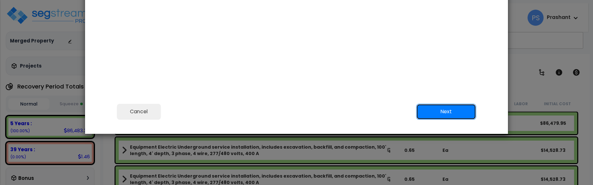
click at [437, 107] on button "Next" at bounding box center [447, 112] width 60 height 16
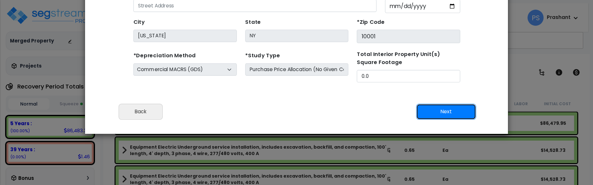
click at [437, 107] on button "Next" at bounding box center [447, 112] width 60 height 16
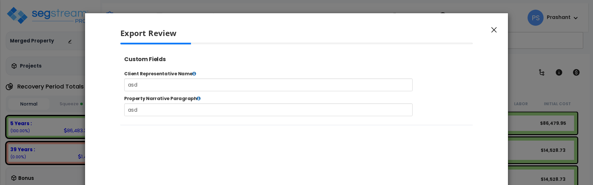
scroll to position [1, 0]
click at [493, 31] on icon "button" at bounding box center [494, 30] width 5 height 6
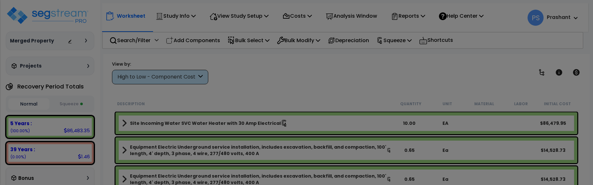
scroll to position [0, 0]
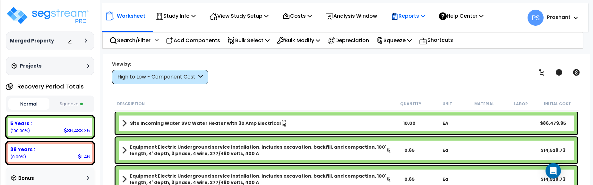
click at [410, 15] on p "Reports" at bounding box center [408, 16] width 34 height 9
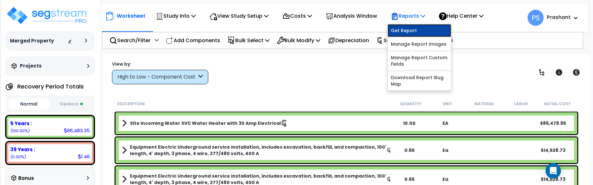
click at [416, 30] on link "Get Report" at bounding box center [420, 30] width 64 height 13
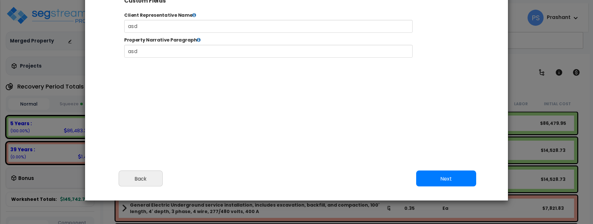
scroll to position [266, 16]
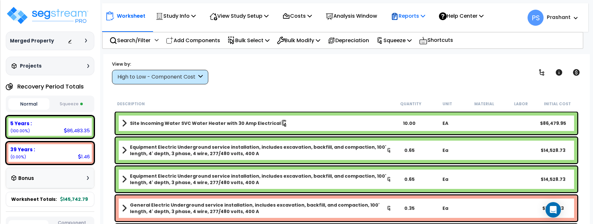
click at [412, 14] on p "Reports" at bounding box center [408, 16] width 34 height 9
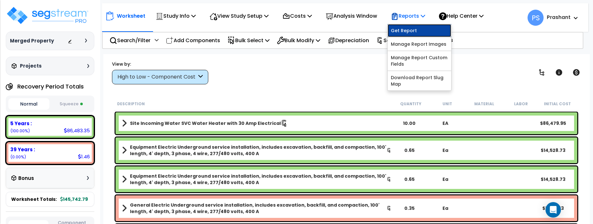
click at [416, 34] on link "Get Report" at bounding box center [420, 30] width 64 height 13
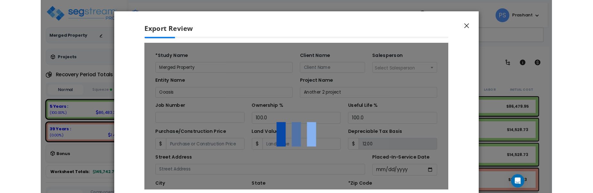
scroll to position [28, 0]
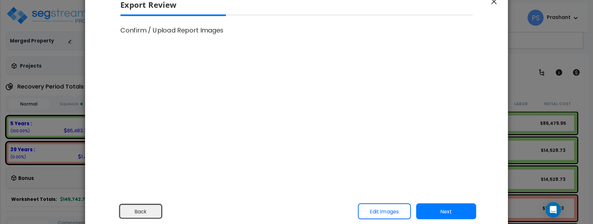
click at [145, 212] on button "Back" at bounding box center [141, 211] width 44 height 16
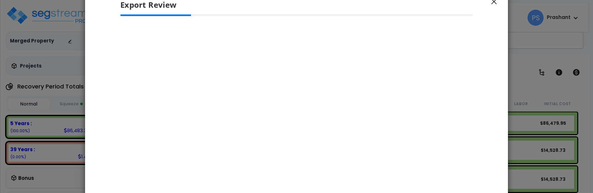
scroll to position [330, 16]
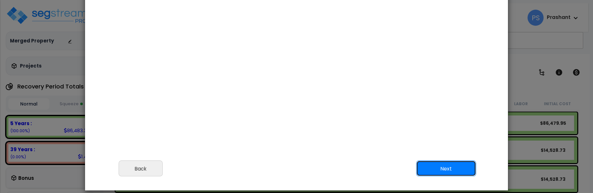
scroll to position [98, 0]
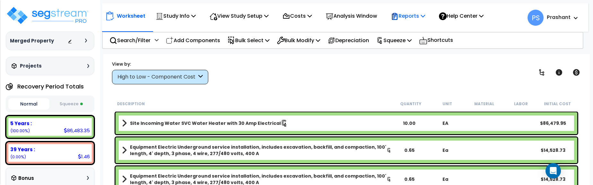
click at [409, 18] on p "Reports" at bounding box center [408, 16] width 34 height 9
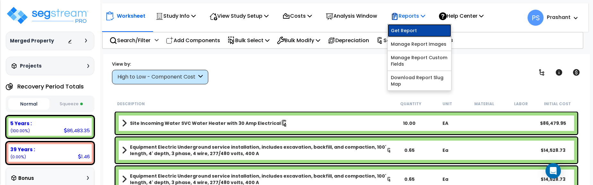
click at [412, 34] on link "Get Report" at bounding box center [420, 30] width 64 height 13
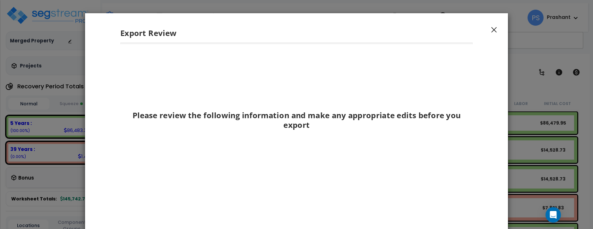
scroll to position [83, 0]
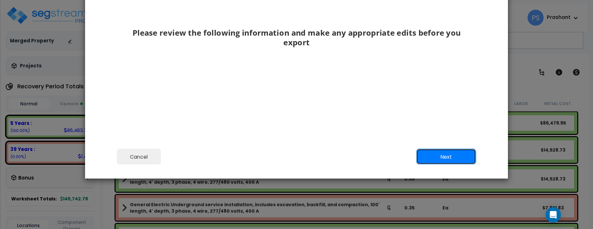
click at [443, 160] on button "Next" at bounding box center [447, 157] width 60 height 16
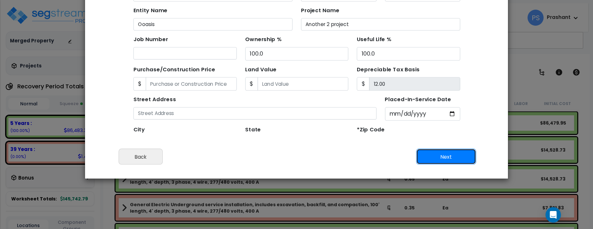
click at [443, 160] on button "Next" at bounding box center [447, 157] width 60 height 16
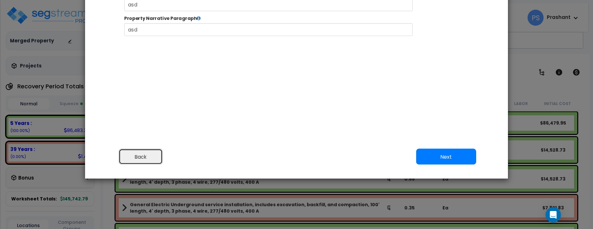
click at [153, 160] on button "Back" at bounding box center [141, 157] width 44 height 16
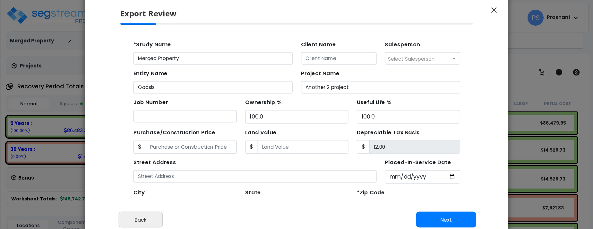
scroll to position [23, 0]
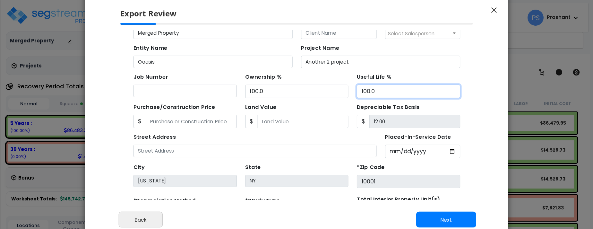
click at [365, 80] on input "100.0" at bounding box center [382, 86] width 94 height 12
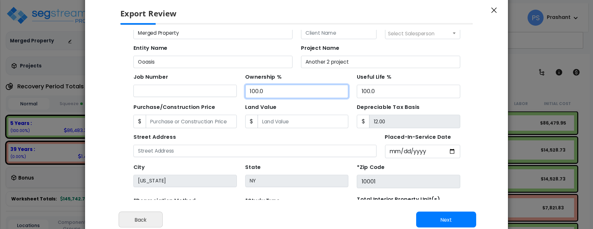
click at [275, 81] on input "100.0" at bounding box center [281, 86] width 94 height 12
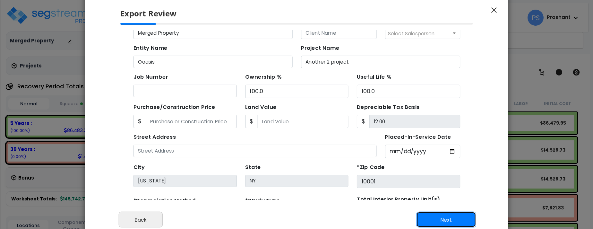
click at [434, 184] on button "Next" at bounding box center [447, 220] width 60 height 16
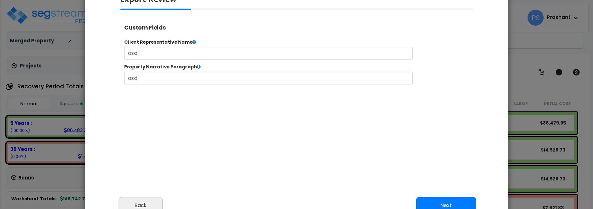
scroll to position [30, 0]
